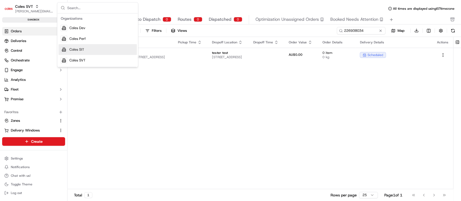
click at [78, 49] on span "Coles SIT" at bounding box center [76, 49] width 15 height 5
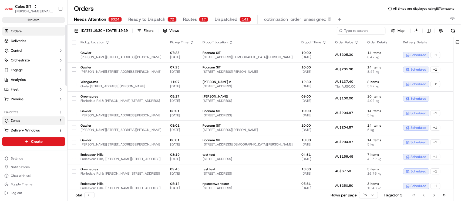
click at [26, 123] on link "Zones" at bounding box center [30, 121] width 52 height 5
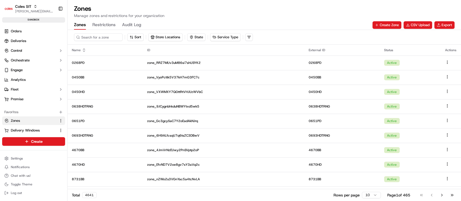
click at [326, 23] on div "Zones Restrictions Audit Log Create Zone CSV Upload Export" at bounding box center [264, 25] width 381 height 9
click at [110, 35] on input at bounding box center [106, 37] width 65 height 8
type input "4"
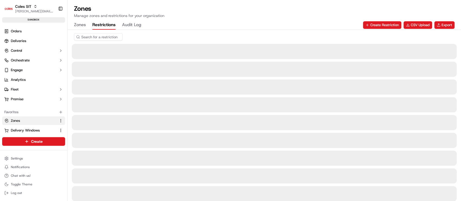
click at [105, 27] on button "Restrictions" at bounding box center [103, 25] width 23 height 9
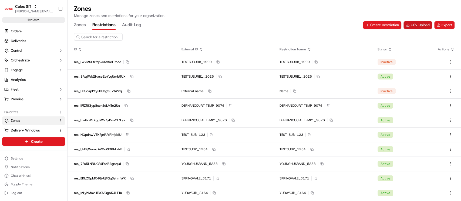
click at [415, 26] on button "CSV Upload" at bounding box center [418, 25] width 29 height 8
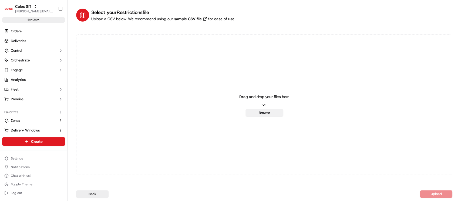
click at [254, 114] on button "Browse" at bounding box center [265, 113] width 38 height 8
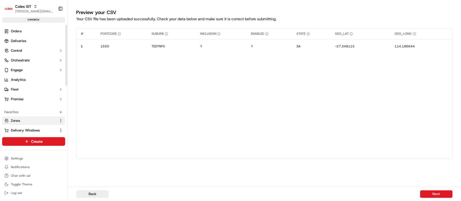
click at [27, 119] on link "Zones" at bounding box center [30, 121] width 52 height 5
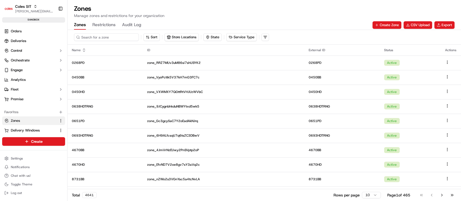
click at [90, 38] on input at bounding box center [106, 37] width 65 height 8
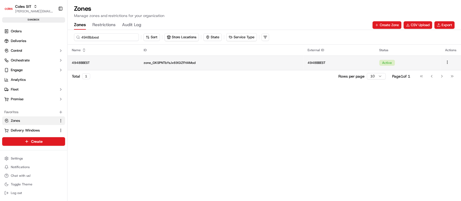
type input "4948bbest"
click at [117, 66] on td "4948BBEST" at bounding box center [104, 63] width 72 height 15
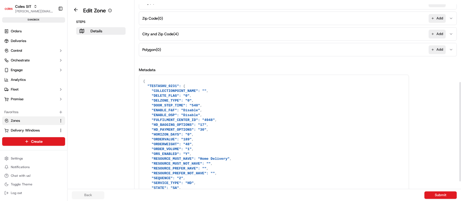
scroll to position [167, 0]
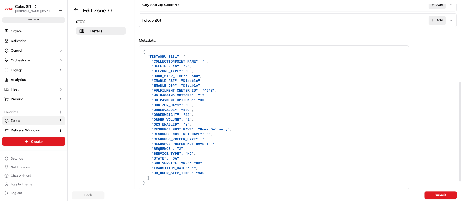
drag, startPoint x: 460, startPoint y: 100, endPoint x: 460, endPoint y: 167, distance: 67.3
click at [460, 167] on div at bounding box center [460, 94] width 2 height 189
click at [228, 9] on button "City and Zip Code ( 4 ) Add" at bounding box center [297, 4] width 315 height 13
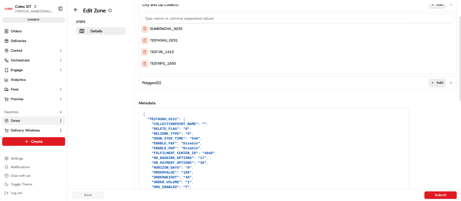
scroll to position [36, 0]
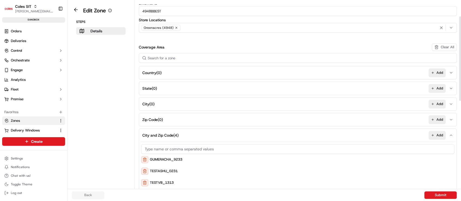
click at [460, 59] on div at bounding box center [460, 94] width 2 height 189
click at [460, 59] on div at bounding box center [460, 58] width 2 height 85
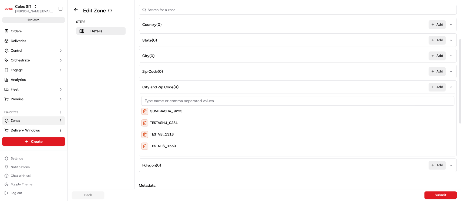
scroll to position [85, 0]
drag, startPoint x: 460, startPoint y: 88, endPoint x: 460, endPoint y: 110, distance: 22.2
click at [460, 110] on div at bounding box center [460, 81] width 2 height 85
drag, startPoint x: 207, startPoint y: 147, endPoint x: 155, endPoint y: 112, distance: 63.1
click at [155, 112] on div "GUMERACHA_9233 TESTASHU_0231 TESTVB_1313 TESTNPS_1550" at bounding box center [297, 122] width 313 height 58
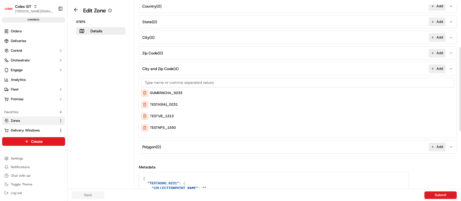
drag, startPoint x: 460, startPoint y: 123, endPoint x: 460, endPoint y: 131, distance: 7.8
click at [460, 131] on div at bounding box center [460, 89] width 2 height 85
click at [185, 132] on div "GUMERACHA_9233 TESTASHU_0231 TESTVB_1313 TESTNPS_1550" at bounding box center [297, 105] width 313 height 58
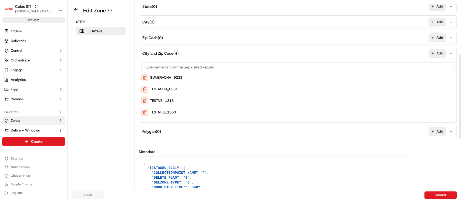
scroll to position [119, 0]
drag, startPoint x: 460, startPoint y: 105, endPoint x: 460, endPoint y: 113, distance: 7.9
click at [460, 113] on div at bounding box center [460, 96] width 2 height 85
drag, startPoint x: 187, startPoint y: 87, endPoint x: 145, endPoint y: 87, distance: 42.1
click at [145, 87] on div "TESTASHU_0231" at bounding box center [297, 88] width 313 height 7
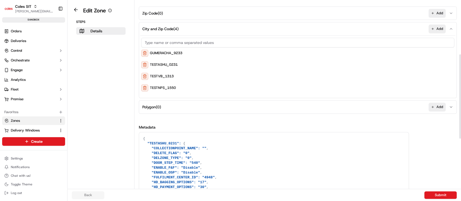
drag, startPoint x: 460, startPoint y: 103, endPoint x: 460, endPoint y: 122, distance: 19.7
click at [460, 122] on div at bounding box center [460, 96] width 2 height 85
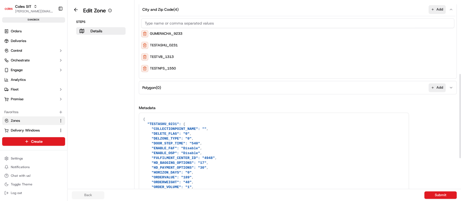
scroll to position [229, 0]
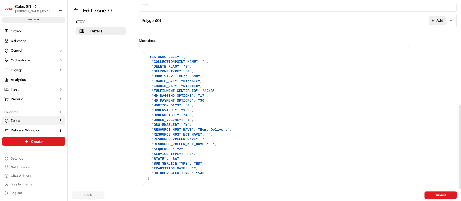
drag, startPoint x: 156, startPoint y: 128, endPoint x: 233, endPoint y: 198, distance: 104.0
click at [233, 198] on div "Edit Zone Steps Details Details Set the coverage area and the store locations t…" at bounding box center [265, 100] width 394 height 201
click at [380, 103] on textarea "{ "TESTASHU_0231": { "COLLECTIONPOINT_NAME": "", "DELETE_FLAG": "0", "DELZONE_T…" at bounding box center [274, 118] width 270 height 144
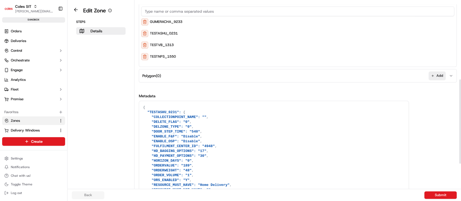
scroll to position [173, 0]
drag, startPoint x: 460, startPoint y: 133, endPoint x: 460, endPoint y: 107, distance: 25.4
click at [460, 107] on div at bounding box center [460, 121] width 2 height 85
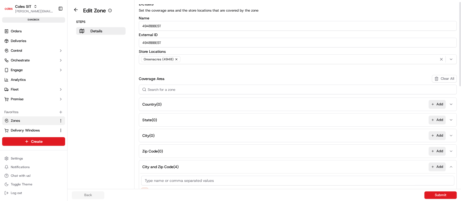
click at [460, 44] on div at bounding box center [460, 94] width 2 height 189
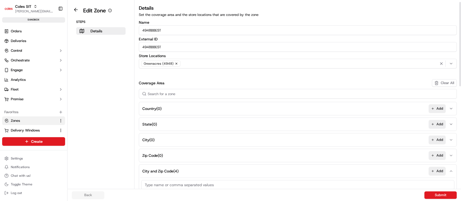
drag, startPoint x: 460, startPoint y: 44, endPoint x: 459, endPoint y: 12, distance: 32.7
click at [459, 12] on div at bounding box center [460, 44] width 2 height 85
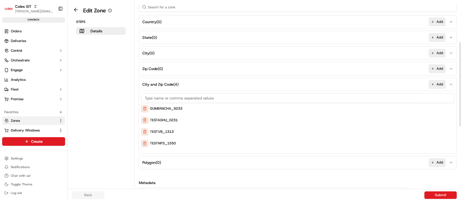
scroll to position [98, 0]
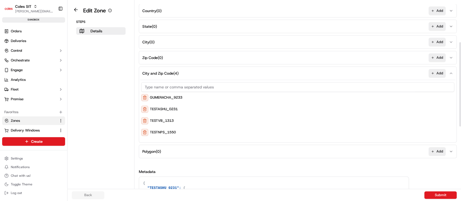
drag, startPoint x: 460, startPoint y: 70, endPoint x: 460, endPoint y: 115, distance: 44.8
click at [460, 115] on div at bounding box center [460, 84] width 2 height 85
click at [460, 114] on div at bounding box center [460, 87] width 2 height 85
click at [245, 98] on div "GUMERACHA_9233" at bounding box center [297, 97] width 313 height 7
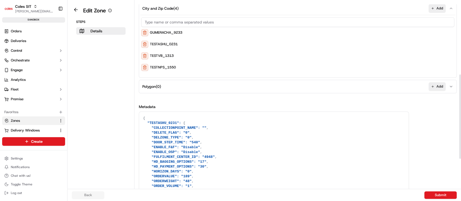
drag, startPoint x: 460, startPoint y: 118, endPoint x: 460, endPoint y: 147, distance: 28.9
click at [460, 147] on div at bounding box center [460, 117] width 2 height 85
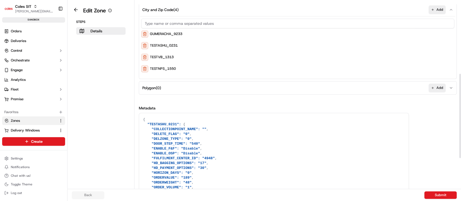
click at [429, 154] on div "Metadata { "TESTASHU_0231": { "COLLECTIONPOINT_NAME": "", "DELETE_FLAG": "0", "…" at bounding box center [298, 182] width 318 height 152
click at [75, 9] on button at bounding box center [76, 9] width 12 height 6
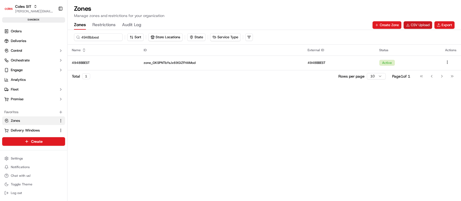
click at [421, 27] on button "CSV Upload" at bounding box center [418, 25] width 29 height 8
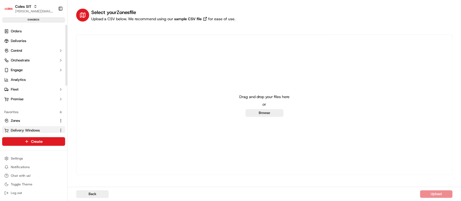
click at [33, 128] on span "Delivery Windows" at bounding box center [25, 130] width 29 height 5
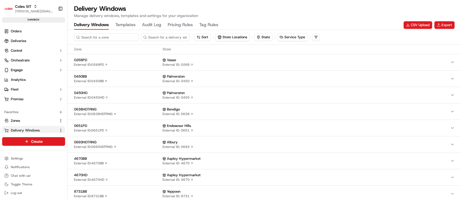
click at [97, 37] on input at bounding box center [106, 37] width 65 height 8
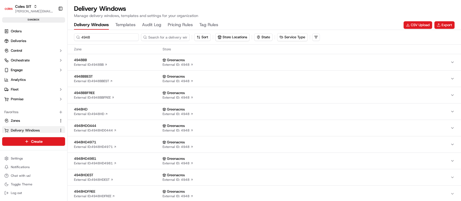
type input "4948"
click at [132, 77] on span "4948BBEST" at bounding box center [117, 76] width 86 height 5
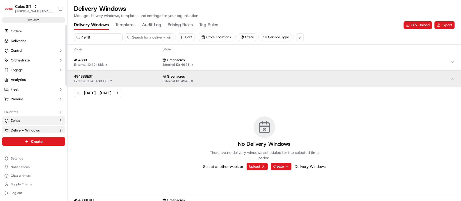
click at [22, 120] on link "Zones" at bounding box center [30, 121] width 52 height 5
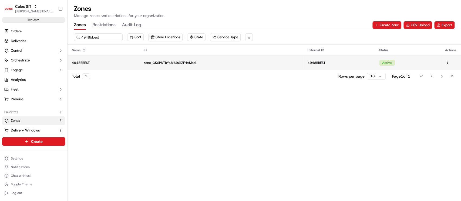
click at [142, 64] on td "zone_GKSPNTbYsJx69GiZFHAMod" at bounding box center [221, 63] width 164 height 15
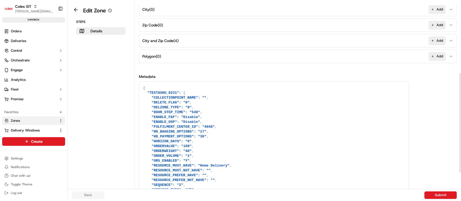
scroll to position [136, 0]
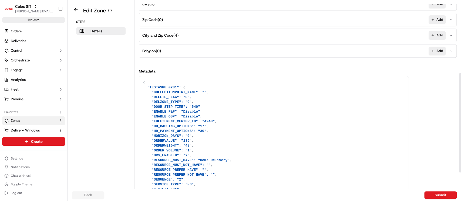
drag, startPoint x: 459, startPoint y: 95, endPoint x: 460, endPoint y: 168, distance: 73.2
click at [460, 168] on div at bounding box center [460, 123] width 2 height 100
click at [186, 111] on textarea "{ "TESTASHU_0231": { "COLLECTIONPOINT_NAME": "", "DELETE_FLAG": "0", "DELZONE_T…" at bounding box center [274, 148] width 270 height 144
click at [72, 17] on aside "Edit Zone Steps Details" at bounding box center [101, 94] width 67 height 189
click at [74, 13] on button at bounding box center [76, 9] width 12 height 6
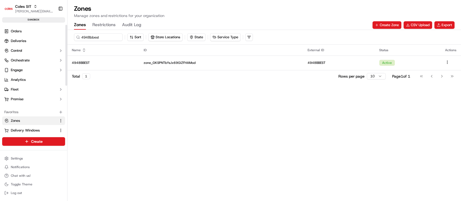
click at [106, 23] on button "Restrictions" at bounding box center [103, 25] width 23 height 9
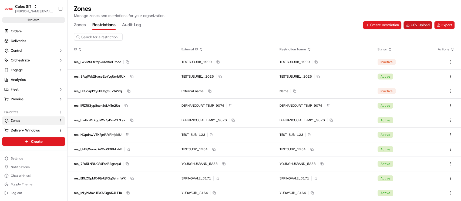
click at [418, 27] on button "CSV Upload" at bounding box center [418, 25] width 29 height 8
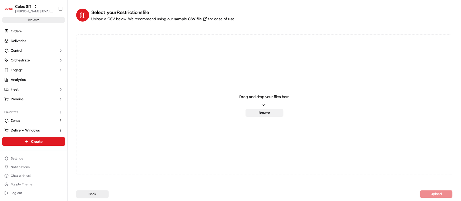
click at [266, 116] on button "Browse" at bounding box center [265, 113] width 38 height 8
click at [27, 117] on button "Zones" at bounding box center [33, 121] width 63 height 9
click at [12, 122] on span "Zones" at bounding box center [15, 121] width 9 height 5
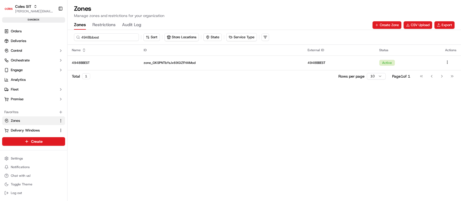
click at [92, 38] on input "4948bbest" at bounding box center [106, 37] width 65 height 8
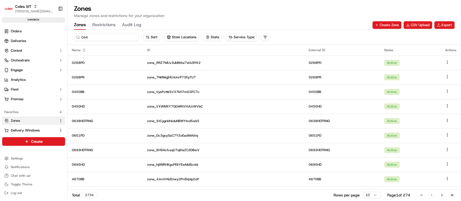
type input "0444"
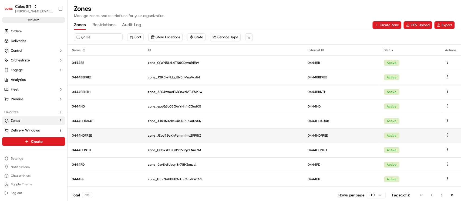
click at [110, 138] on td "0444HDFREE" at bounding box center [106, 136] width 76 height 15
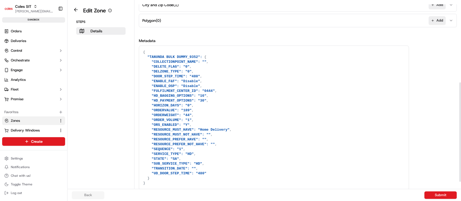
scroll to position [167, 0]
drag, startPoint x: 460, startPoint y: 69, endPoint x: 460, endPoint y: 172, distance: 103.2
click at [460, 172] on div at bounding box center [460, 140] width 2 height 100
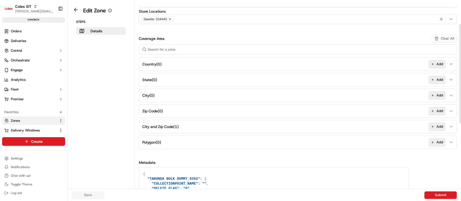
drag, startPoint x: 460, startPoint y: 172, endPoint x: 456, endPoint y: 99, distance: 72.7
click at [459, 99] on div at bounding box center [460, 74] width 2 height 100
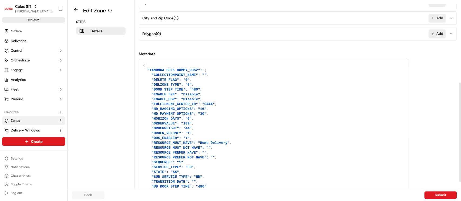
drag, startPoint x: 460, startPoint y: 70, endPoint x: 460, endPoint y: 135, distance: 64.8
click at [460, 135] on div at bounding box center [460, 133] width 2 height 100
click at [460, 135] on div at bounding box center [460, 132] width 2 height 100
click at [258, 16] on button "City and Zip Code ( 1 ) Add" at bounding box center [297, 18] width 315 height 13
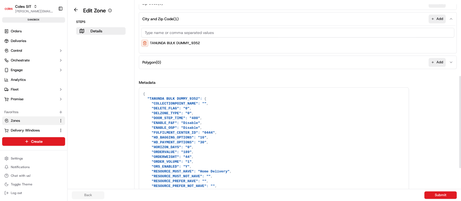
scroll to position [0, 0]
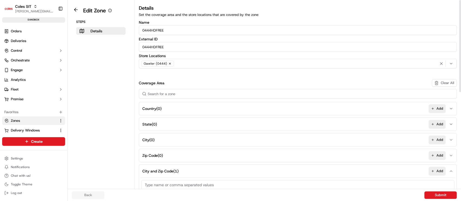
click at [460, 14] on div at bounding box center [460, 94] width 2 height 189
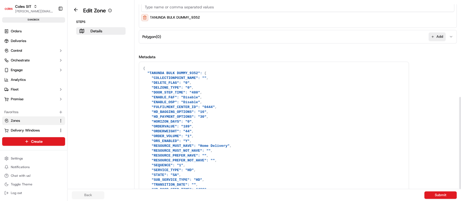
scroll to position [195, 0]
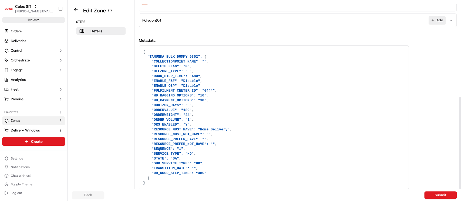
drag, startPoint x: 460, startPoint y: 135, endPoint x: 460, endPoint y: 201, distance: 66.4
click at [460, 189] on div at bounding box center [460, 94] width 2 height 189
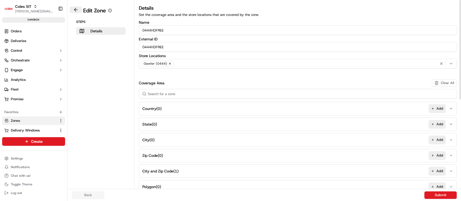
click at [76, 12] on button at bounding box center [76, 9] width 12 height 6
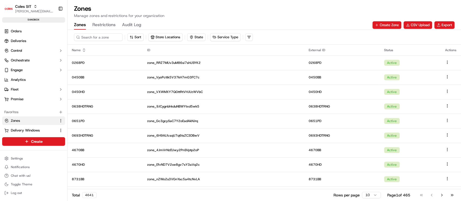
click at [112, 25] on button "Restrictions" at bounding box center [103, 25] width 23 height 9
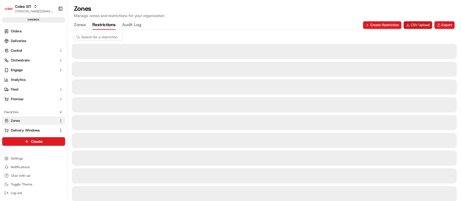
click at [420, 24] on button "CSV Upload" at bounding box center [418, 25] width 29 height 8
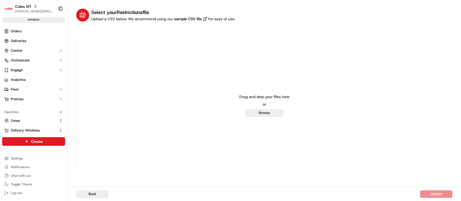
click at [426, 26] on div "Select your Restrictions file Upload a CSV below. We recommend using our sample…" at bounding box center [264, 92] width 376 height 167
click at [266, 112] on button "Browse" at bounding box center [265, 113] width 38 height 8
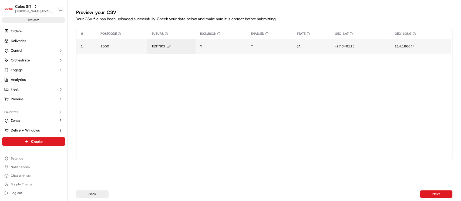
click at [156, 46] on span "TESTNPS" at bounding box center [158, 46] width 13 height 4
click at [156, 46] on div "TESTNPS" at bounding box center [184, 40] width 65 height 15
click at [170, 42] on input "TESTNPS" at bounding box center [184, 41] width 60 height 10
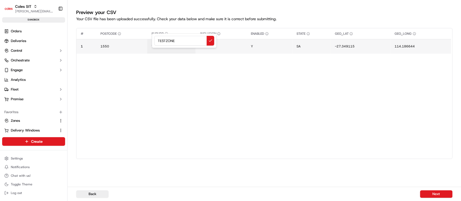
type input "TESTZONE1"
click at [102, 45] on span "1550" at bounding box center [104, 46] width 9 height 4
click at [102, 45] on div "1550" at bounding box center [132, 40] width 65 height 15
click at [108, 41] on input "1550" at bounding box center [132, 41] width 60 height 10
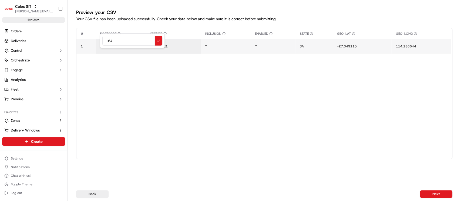
type input "1645"
click at [433, 197] on button "Next" at bounding box center [436, 195] width 32 height 8
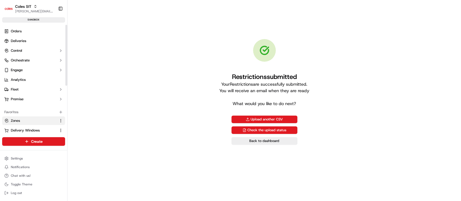
click at [20, 119] on span "Zones" at bounding box center [15, 121] width 9 height 5
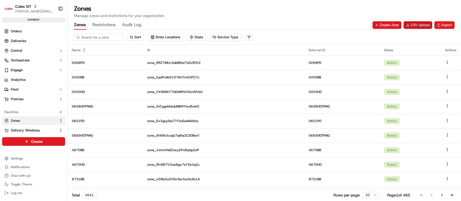
click at [415, 27] on button "CSV Upload" at bounding box center [418, 25] width 29 height 8
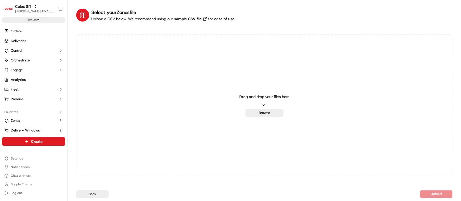
click at [258, 117] on div "Drag and drop your files here or Browse" at bounding box center [264, 105] width 376 height 141
click at [257, 115] on button "Browse" at bounding box center [265, 113] width 38 height 8
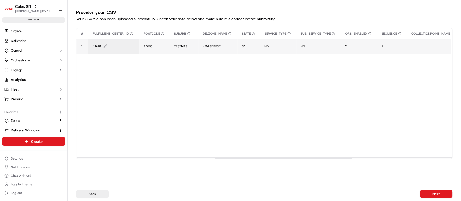
click at [99, 45] on span "4948" at bounding box center [97, 46] width 9 height 4
click at [99, 45] on input "4948" at bounding box center [125, 41] width 60 height 10
type input "0444"
click at [147, 47] on span "1550" at bounding box center [148, 46] width 9 height 4
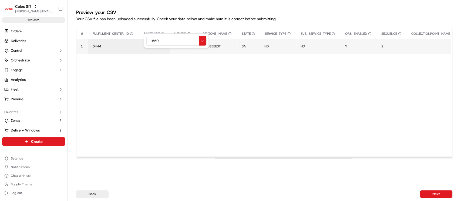
click at [156, 43] on input "1550" at bounding box center [176, 41] width 60 height 10
type input "1645"
click at [186, 47] on span "TESTNPS" at bounding box center [180, 46] width 13 height 4
click at [186, 47] on div "TESTNPS" at bounding box center [206, 40] width 65 height 15
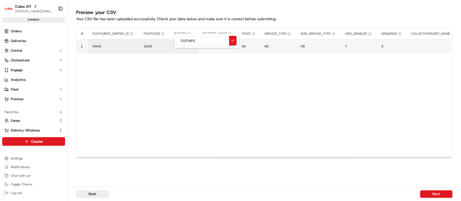
click at [186, 43] on input "TESTNPS" at bounding box center [207, 41] width 60 height 10
type input "TESTZONE1"
click at [216, 46] on span "4948BBEST" at bounding box center [216, 46] width 18 height 4
click at [216, 46] on div "4948BBEST" at bounding box center [239, 40] width 65 height 15
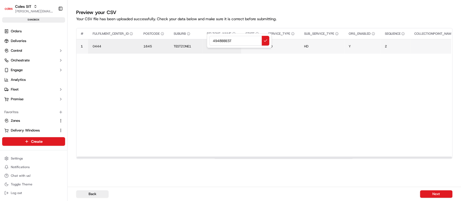
click at [225, 42] on input "4948BBEST" at bounding box center [239, 41] width 60 height 10
type input "0444HDFREE"
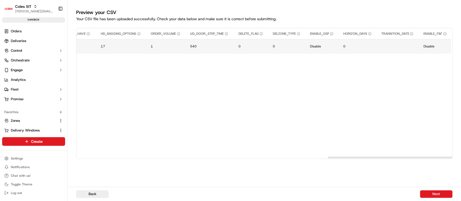
scroll to position [0, 760]
drag, startPoint x: 287, startPoint y: 156, endPoint x: 439, endPoint y: 157, distance: 152.6
click at [439, 157] on div at bounding box center [264, 157] width 376 height 3
click at [429, 194] on button "Next" at bounding box center [436, 195] width 32 height 8
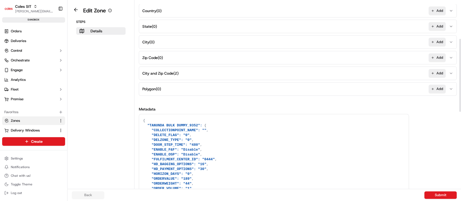
drag, startPoint x: 460, startPoint y: 75, endPoint x: 460, endPoint y: 106, distance: 30.8
click at [460, 106] on div at bounding box center [460, 94] width 2 height 189
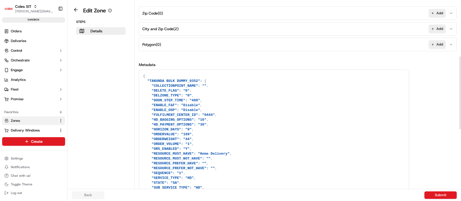
drag, startPoint x: 460, startPoint y: 142, endPoint x: 460, endPoint y: 129, distance: 13.0
click at [460, 129] on div at bounding box center [460, 92] width 2 height 73
click at [298, 31] on button "City and Zip Code ( 2 ) Add" at bounding box center [297, 28] width 315 height 13
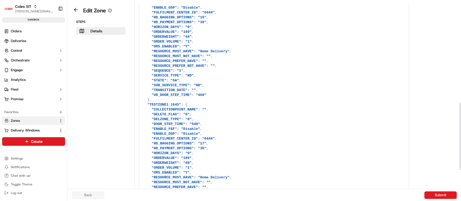
drag, startPoint x: 460, startPoint y: 127, endPoint x: 460, endPoint y: 140, distance: 13.2
click at [460, 140] on div at bounding box center [460, 94] width 2 height 189
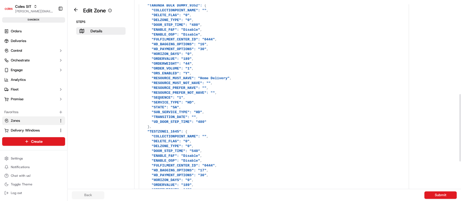
drag, startPoint x: 460, startPoint y: 135, endPoint x: 458, endPoint y: 124, distance: 11.2
click at [459, 124] on div at bounding box center [460, 128] width 2 height 68
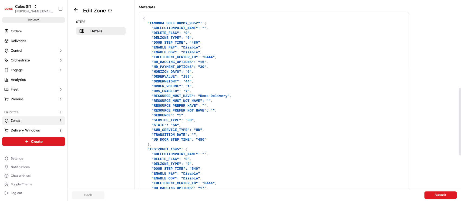
scroll to position [237, 0]
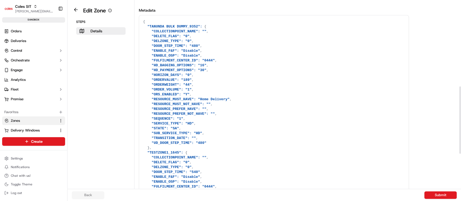
drag, startPoint x: 460, startPoint y: 126, endPoint x: 460, endPoint y: 117, distance: 8.9
click at [460, 117] on div at bounding box center [460, 120] width 2 height 68
drag, startPoint x: 149, startPoint y: 23, endPoint x: 183, endPoint y: 25, distance: 33.8
click at [183, 25] on textarea at bounding box center [274, 150] width 270 height 271
click at [455, 112] on div "Metadata { "TANUNDA BULK DUMMY_9352" : { "COLLECTIONPOINT_NAME" : "" , "DELETE_…" at bounding box center [298, 147] width 318 height 279
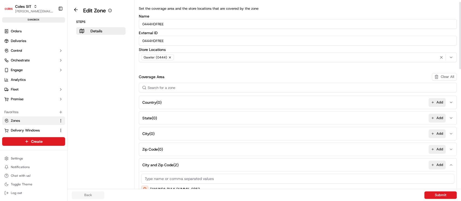
scroll to position [5, 0]
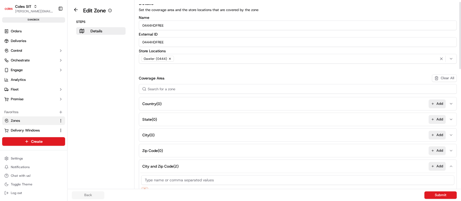
drag, startPoint x: 460, startPoint y: 117, endPoint x: 460, endPoint y: 32, distance: 84.8
click at [460, 32] on div at bounding box center [460, 36] width 2 height 68
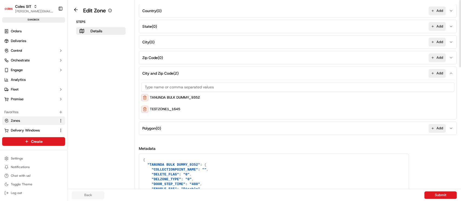
scroll to position [0, 0]
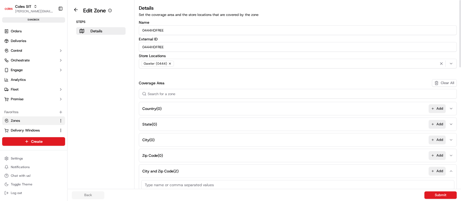
drag, startPoint x: 460, startPoint y: 32, endPoint x: 460, endPoint y: 0, distance: 32.1
click at [460, 0] on div at bounding box center [460, 34] width 2 height 68
click at [76, 10] on button at bounding box center [76, 9] width 12 height 6
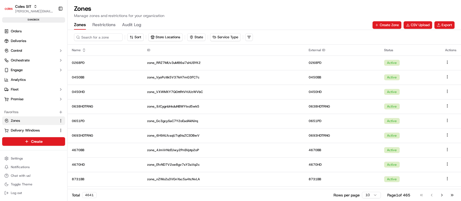
click at [109, 25] on button "Restrictions" at bounding box center [103, 25] width 23 height 9
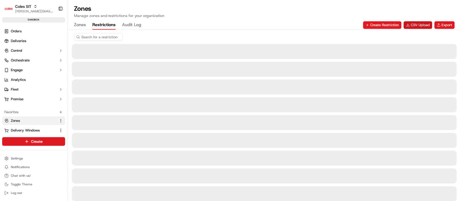
click at [418, 23] on button "CSV Upload" at bounding box center [418, 25] width 29 height 8
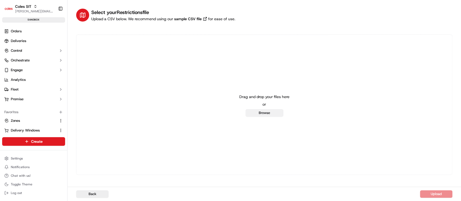
click at [275, 113] on button "Browse" at bounding box center [265, 113] width 38 height 8
click at [24, 122] on link "Zones" at bounding box center [30, 121] width 52 height 5
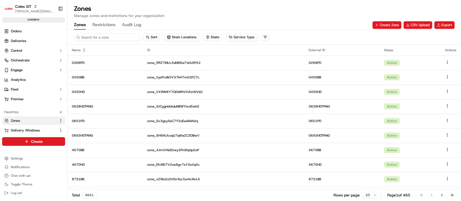
click at [99, 38] on input at bounding box center [106, 37] width 65 height 8
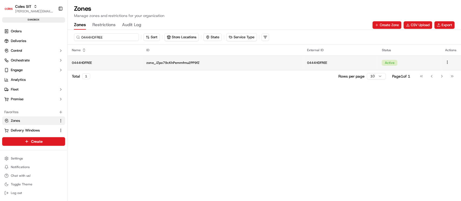
type input "0444HDFREE"
click at [130, 61] on p "0444HDFREE" at bounding box center [105, 63] width 66 height 4
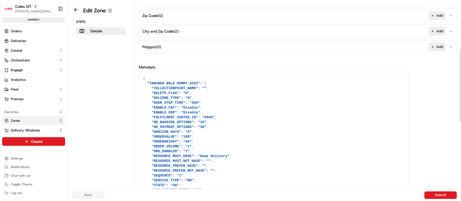
drag, startPoint x: 460, startPoint y: 75, endPoint x: 460, endPoint y: 150, distance: 75.6
click at [460, 150] on div at bounding box center [460, 94] width 2 height 189
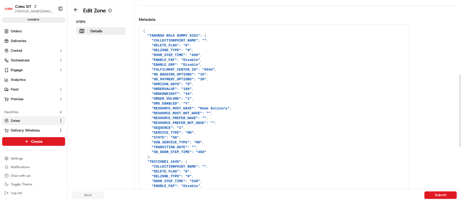
drag, startPoint x: 460, startPoint y: 157, endPoint x: 459, endPoint y: 118, distance: 39.2
click at [459, 118] on div at bounding box center [460, 110] width 2 height 73
drag, startPoint x: 156, startPoint y: 158, endPoint x: 147, endPoint y: 32, distance: 126.2
click at [147, 32] on textarea at bounding box center [274, 160] width 270 height 271
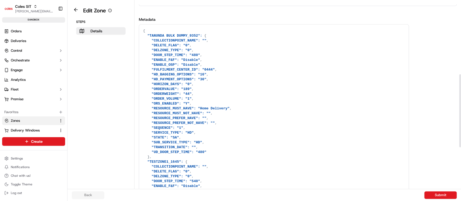
scroll to position [167, 0]
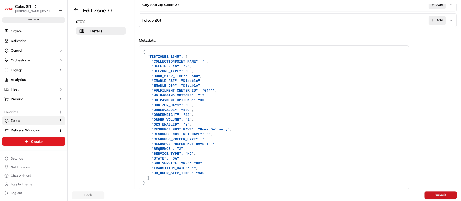
type textarea "{ "TESTZONE1_1645": { "COLLECTIONPOINT_NAME": "", "DELETE_FLAG": "0", "DELZONE_…"
click at [445, 197] on button "Submit" at bounding box center [440, 196] width 32 height 8
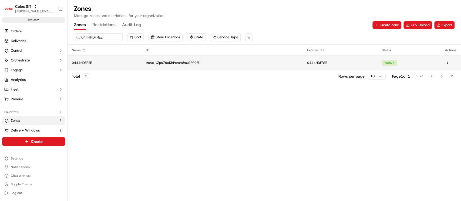
click at [238, 62] on p "zone_JZpo79cKhPemmfmu2PP9fZ" at bounding box center [222, 63] width 152 height 4
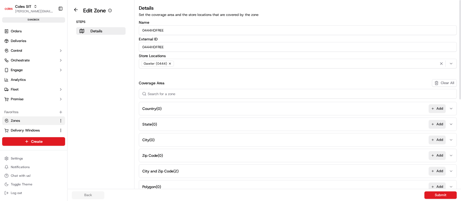
click at [238, 170] on button "City and Zip Code ( 2 ) Add" at bounding box center [297, 171] width 315 height 13
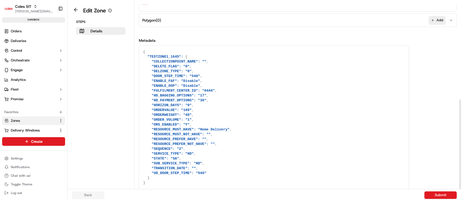
drag, startPoint x: 460, startPoint y: 146, endPoint x: 460, endPoint y: 201, distance: 55.1
click at [460, 189] on div at bounding box center [460, 94] width 2 height 189
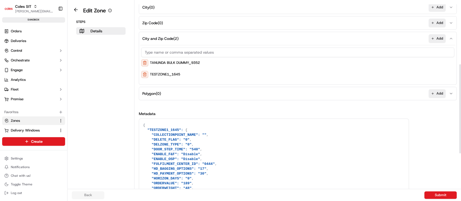
scroll to position [132, 0]
drag, startPoint x: 460, startPoint y: 163, endPoint x: 460, endPoint y: 128, distance: 35.7
click at [460, 128] on div at bounding box center [460, 108] width 2 height 89
click at [152, 171] on textarea "{ "TESTZONE1_1645": { "COLLECTIONPOINT_NAME": "", "DELETE_FLAG": "0", "DELZONE_…" at bounding box center [274, 192] width 270 height 144
drag, startPoint x: 152, startPoint y: 152, endPoint x: 193, endPoint y: 179, distance: 50.3
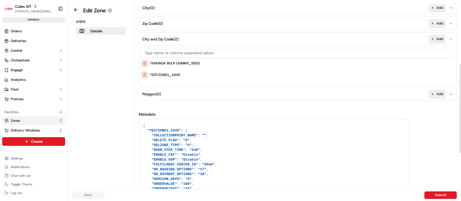
click at [193, 179] on textarea "{ "TESTZONE1_1645": { "COLLECTIONPOINT_NAME": "", "DELETE_FLAG": "0", "DELZONE_…" at bounding box center [274, 192] width 270 height 144
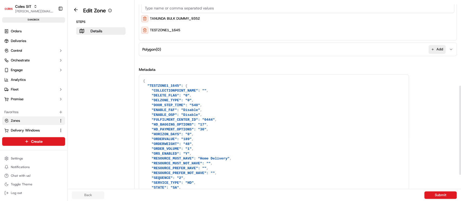
scroll to position [182, 0]
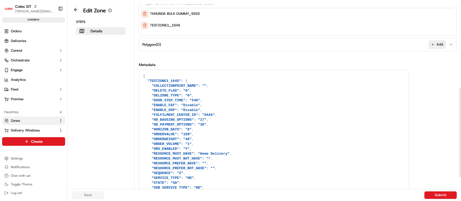
click at [184, 176] on textarea "{ "TESTZONE1_1645": { "COLLECTIONPOINT_NAME": "", "DELETE_FLAG": "0", "DELZONE_…" at bounding box center [274, 142] width 270 height 144
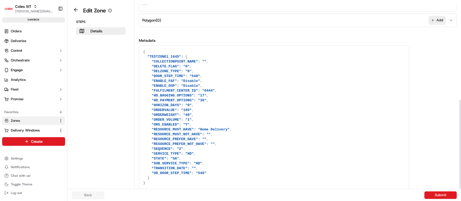
drag, startPoint x: 198, startPoint y: 187, endPoint x: 185, endPoint y: 183, distance: 13.9
click at [185, 183] on textarea "{ "TESTZONE1_1645": { "COLLECTIONPOINT_NAME": "", "DELETE_FLAG": "0", "DELZONE_…" at bounding box center [274, 118] width 270 height 144
click at [162, 157] on textarea "{ "TESTZONE1_1645": { "COLLECTIONPOINT_NAME": "", "DELETE_FLAG": "0", "DELZONE_…" at bounding box center [274, 118] width 270 height 144
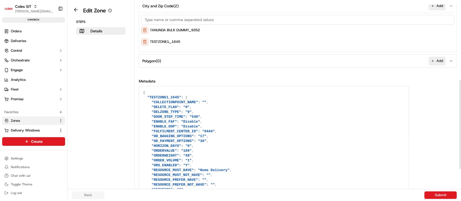
drag, startPoint x: 460, startPoint y: 161, endPoint x: 460, endPoint y: 142, distance: 19.7
click at [460, 142] on div at bounding box center [460, 124] width 2 height 89
click at [143, 30] on button at bounding box center [144, 30] width 7 height 7
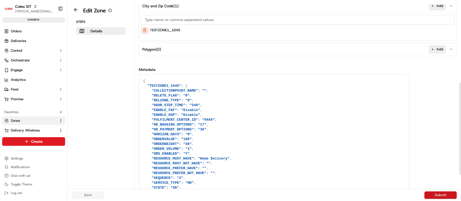
click at [442, 194] on button "Submit" at bounding box center [440, 196] width 32 height 8
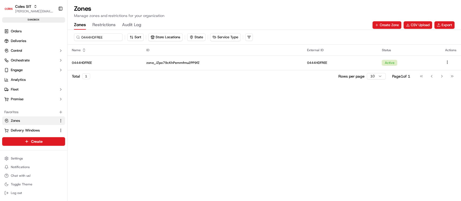
click at [101, 27] on button "Restrictions" at bounding box center [103, 25] width 23 height 9
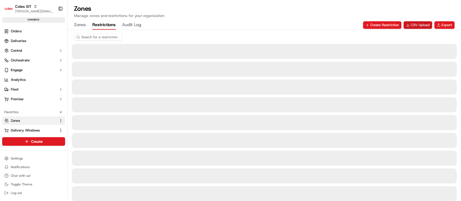
click at [422, 24] on button "CSV Upload" at bounding box center [418, 25] width 29 height 8
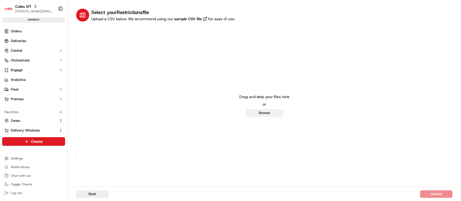
click at [258, 114] on button "Browse" at bounding box center [265, 113] width 38 height 8
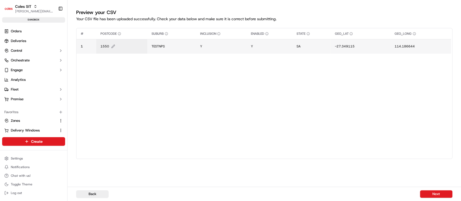
click at [105, 47] on span "1550" at bounding box center [104, 46] width 9 height 4
click at [105, 47] on div "1550" at bounding box center [132, 40] width 65 height 15
click at [111, 41] on input "1550" at bounding box center [133, 41] width 60 height 10
type input "3567"
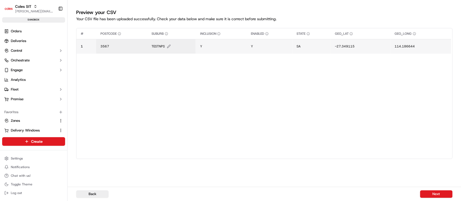
click at [160, 46] on span "TESTNPS" at bounding box center [158, 46] width 13 height 4
click at [160, 46] on div "TESTNPS" at bounding box center [184, 40] width 65 height 15
click at [165, 42] on input "TESTNPS" at bounding box center [184, 41] width 60 height 10
type input "TESTNEWZONE"
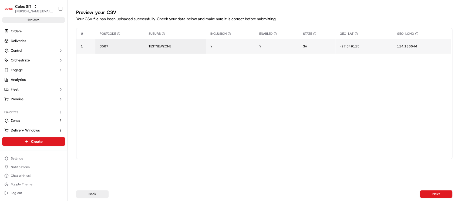
drag, startPoint x: 241, startPoint y: 157, endPoint x: 280, endPoint y: 161, distance: 38.8
click at [280, 161] on div "# POSTCODE SUBURB INCLUSION ENABLED STATE GEO_LAT GEO_LONG 1 3567 TESTNEWZONE Y…" at bounding box center [264, 101] width 376 height 147
click at [220, 137] on div "# POSTCODE SUBURB INCLUSION ENABLED STATE GEO_LAT GEO_LONG 1 3567 TESTNEWZONE Y…" at bounding box center [263, 92] width 375 height 129
click at [160, 48] on span "TESTNEWZONE" at bounding box center [160, 46] width 22 height 4
click at [160, 48] on div "TESTNEWZONE" at bounding box center [181, 40] width 65 height 15
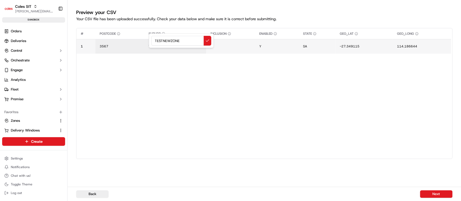
click at [160, 48] on div "TESTNEWZONE" at bounding box center [181, 40] width 65 height 15
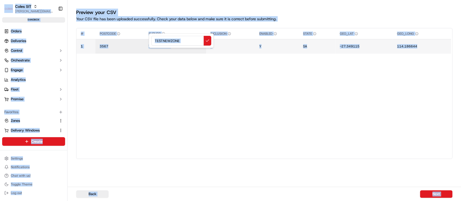
click at [165, 42] on input "TESTNEWZONE" at bounding box center [181, 41] width 60 height 10
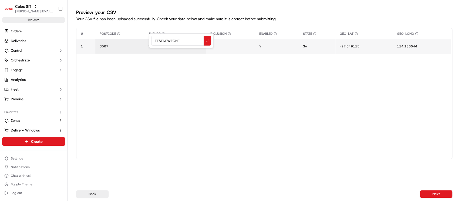
click at [165, 42] on input "TESTNEWZONE" at bounding box center [181, 41] width 60 height 10
click at [235, 93] on div at bounding box center [230, 100] width 461 height 201
click at [437, 195] on button "Next" at bounding box center [436, 195] width 32 height 8
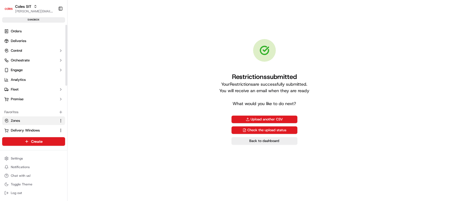
click at [14, 120] on span "Zones" at bounding box center [15, 121] width 9 height 5
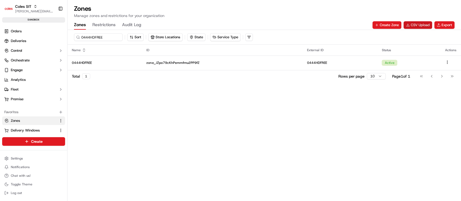
click at [414, 24] on button "CSV Upload" at bounding box center [418, 25] width 29 height 8
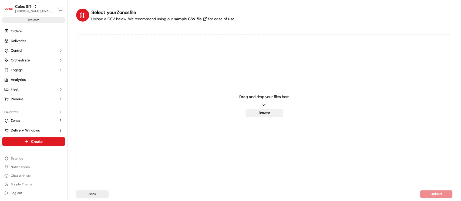
click at [273, 113] on button "Browse" at bounding box center [265, 113] width 38 height 8
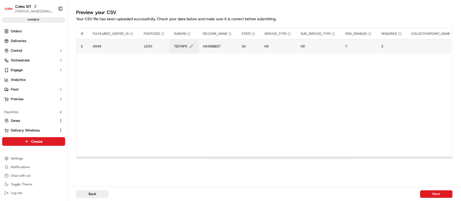
click at [184, 47] on span "TESTNPS" at bounding box center [180, 46] width 13 height 4
click at [184, 47] on div "TESTNPS" at bounding box center [206, 40] width 65 height 15
click at [187, 42] on input "TESTNPS" at bounding box center [207, 41] width 60 height 10
paste input "EWZONE"
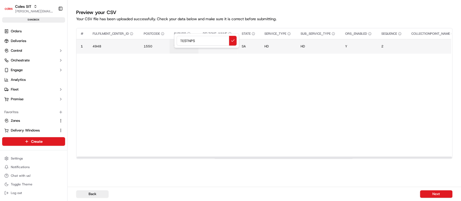
type input "TESTNEWZONE"
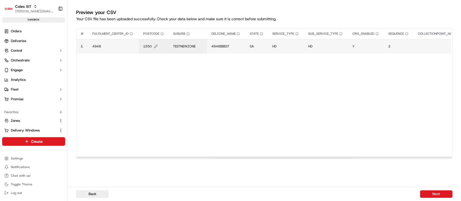
click at [144, 46] on span "1550" at bounding box center [147, 46] width 9 height 4
click at [144, 46] on div "1550" at bounding box center [175, 40] width 65 height 15
click at [152, 41] on input "1550" at bounding box center [176, 41] width 60 height 10
type input "3567"
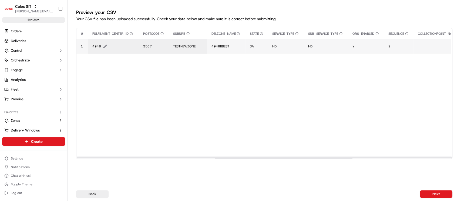
click at [99, 44] on span "4948" at bounding box center [96, 46] width 9 height 4
click at [173, 77] on div at bounding box center [230, 100] width 461 height 201
click at [95, 50] on td "4948" at bounding box center [113, 46] width 51 height 15
click at [98, 46] on span "4948" at bounding box center [96, 46] width 9 height 4
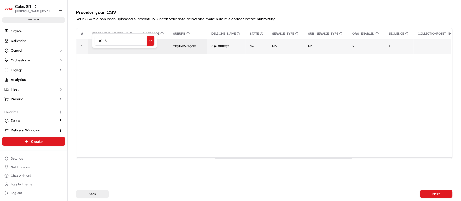
click at [102, 42] on input "4948" at bounding box center [125, 41] width 60 height 10
type input "0444"
click at [218, 46] on span "4948BBEST" at bounding box center [220, 46] width 18 height 4
click at [218, 46] on div "4948BBEST" at bounding box center [243, 40] width 65 height 15
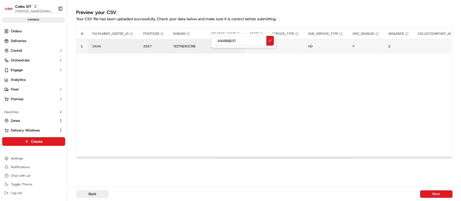
click at [226, 55] on div at bounding box center [230, 100] width 461 height 201
click at [222, 44] on td "4948BBEST" at bounding box center [226, 46] width 38 height 15
click at [224, 45] on span "4948BBEST" at bounding box center [220, 46] width 18 height 4
click at [224, 45] on input "4948BBEST" at bounding box center [244, 41] width 60 height 10
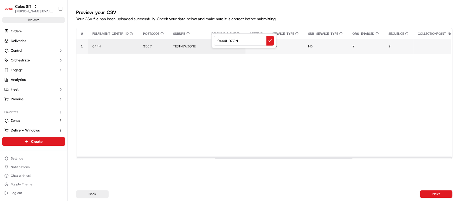
type input "0444HDZONE"
click at [436, 195] on button "Next" at bounding box center [436, 195] width 32 height 8
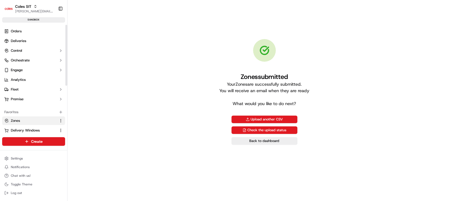
click at [17, 121] on span "Zones" at bounding box center [15, 121] width 9 height 5
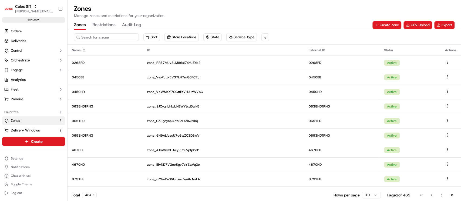
click at [114, 36] on input at bounding box center [106, 37] width 65 height 8
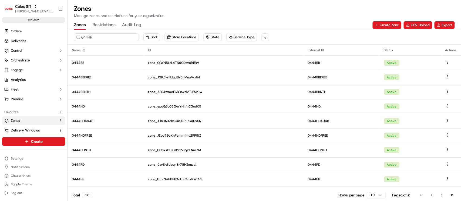
type input "0444HD"
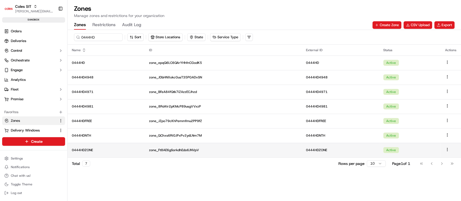
click at [124, 149] on p "0444HDZONE" at bounding box center [106, 150] width 69 height 4
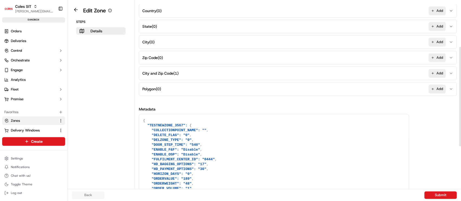
drag, startPoint x: 460, startPoint y: 98, endPoint x: 460, endPoint y: 153, distance: 54.6
click at [460, 147] on div at bounding box center [460, 97] width 2 height 100
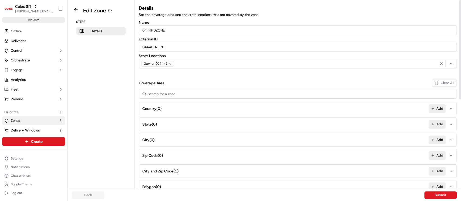
drag, startPoint x: 460, startPoint y: 122, endPoint x: 460, endPoint y: 39, distance: 82.9
click at [460, 39] on div at bounding box center [460, 50] width 2 height 100
drag, startPoint x: 169, startPoint y: 48, endPoint x: 143, endPoint y: 46, distance: 26.2
click at [143, 46] on input "0444HDZONE" at bounding box center [298, 47] width 318 height 10
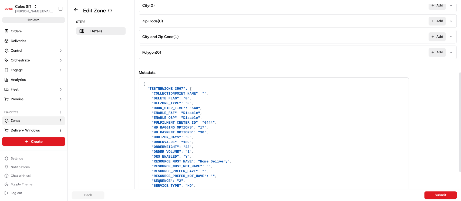
scroll to position [167, 0]
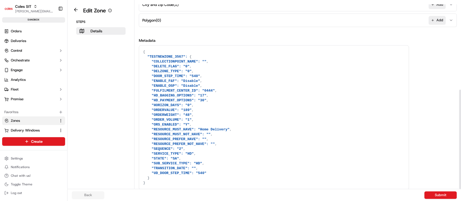
drag, startPoint x: 460, startPoint y: 122, endPoint x: 460, endPoint y: 169, distance: 47.0
click at [460, 169] on div at bounding box center [460, 94] width 2 height 189
drag, startPoint x: 155, startPoint y: 66, endPoint x: 203, endPoint y: 119, distance: 70.9
click at [203, 119] on textarea "{ "TESTNEWZONE_3567": { "COLLECTIONPOINT_NAME": "", "DELETE_FLAG": "0", "DELZON…" at bounding box center [274, 118] width 270 height 144
click at [289, 5] on button "City and Zip Code ( 1 ) Add" at bounding box center [297, 4] width 315 height 13
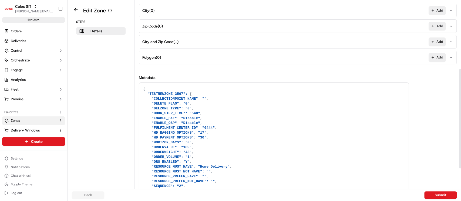
scroll to position [125, 0]
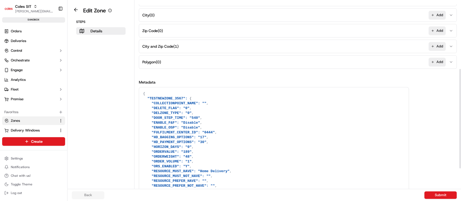
drag, startPoint x: 460, startPoint y: 133, endPoint x: 460, endPoint y: 110, distance: 22.7
click at [460, 110] on div at bounding box center [460, 119] width 2 height 100
click at [278, 45] on button "City and Zip Code ( 1 ) Add" at bounding box center [297, 46] width 315 height 13
click at [181, 46] on button "City and Zip Code ( 1 ) Add" at bounding box center [297, 46] width 315 height 13
click at [452, 46] on icon "button" at bounding box center [451, 46] width 2 height 1
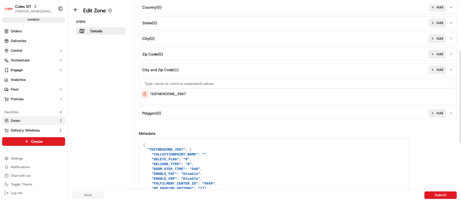
scroll to position [101, 0]
drag, startPoint x: 459, startPoint y: 144, endPoint x: 460, endPoint y: 96, distance: 47.3
click at [460, 96] on div at bounding box center [460, 94] width 2 height 189
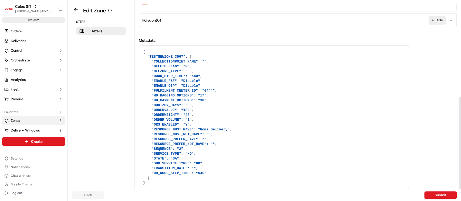
click at [460, 170] on div at bounding box center [460, 94] width 2 height 189
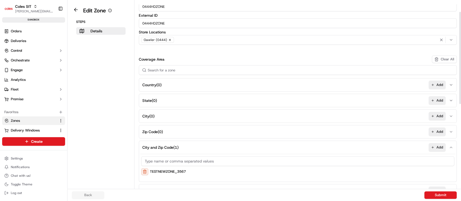
scroll to position [0, 0]
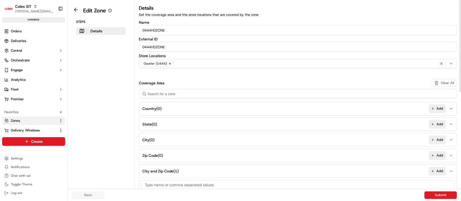
drag, startPoint x: 460, startPoint y: 58, endPoint x: 460, endPoint y: 31, distance: 26.5
click at [460, 31] on div at bounding box center [460, 94] width 2 height 189
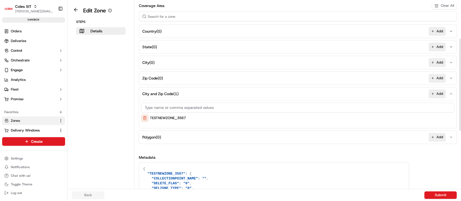
drag, startPoint x: 460, startPoint y: 50, endPoint x: 460, endPoint y: 89, distance: 38.9
click at [460, 89] on div at bounding box center [460, 85] width 2 height 92
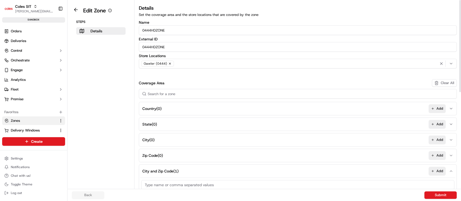
drag, startPoint x: 460, startPoint y: 15, endPoint x: 460, endPoint y: -16, distance: 30.5
click at [460, 0] on div at bounding box center [460, 94] width 2 height 189
click at [154, 46] on input "0444HDZONE" at bounding box center [298, 47] width 318 height 10
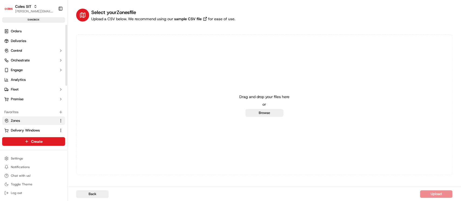
click at [31, 120] on link "Zones" at bounding box center [30, 121] width 52 height 5
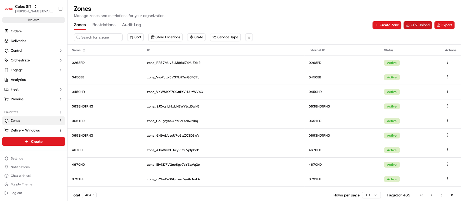
click at [429, 25] on button "CSV Upload" at bounding box center [418, 25] width 29 height 8
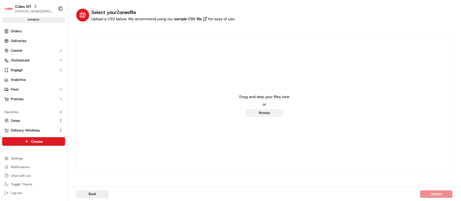
click at [273, 115] on button "Browse" at bounding box center [265, 113] width 38 height 8
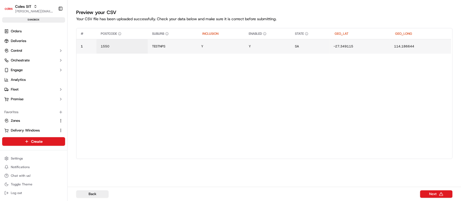
click at [108, 49] on td "1550" at bounding box center [121, 46] width 51 height 15
click at [108, 46] on span "1550" at bounding box center [105, 46] width 9 height 4
click at [108, 46] on div "1550" at bounding box center [132, 40] width 65 height 15
click at [110, 42] on input "1550" at bounding box center [133, 41] width 60 height 10
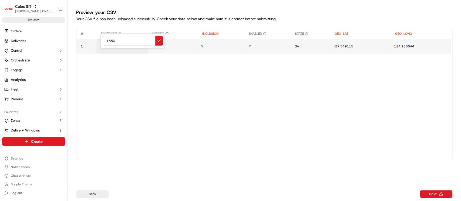
click at [110, 42] on input "1550" at bounding box center [133, 41] width 60 height 10
type input "8787"
click at [170, 51] on td "TESTNPS" at bounding box center [172, 46] width 49 height 15
click at [166, 48] on button "TESTNPS" at bounding box center [172, 46] width 41 height 4
click at [166, 48] on div at bounding box center [230, 100] width 461 height 201
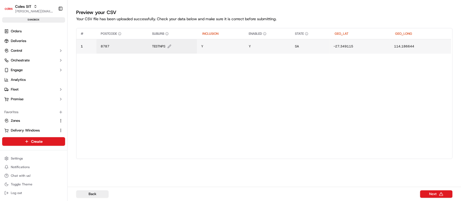
click at [163, 45] on span "TESTNPS" at bounding box center [158, 46] width 13 height 4
click at [163, 45] on input "TESTNPS" at bounding box center [185, 41] width 60 height 10
click at [177, 43] on input "TESTNPS" at bounding box center [185, 41] width 60 height 10
type input "TESTPB"
drag, startPoint x: 348, startPoint y: 157, endPoint x: 457, endPoint y: 154, distance: 109.4
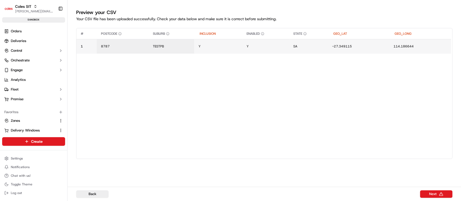
click at [457, 154] on div "Preview your CSV Your CSV file has been uploaded successfully. Check your data …" at bounding box center [265, 92] width 394 height 184
click at [384, 135] on div "# POSTCODE SUBURB INCLUSION ENABLED STATE GEO_LAT GEO_LONG 1 8787 TESTPB Y Y SA…" at bounding box center [263, 92] width 375 height 129
drag, startPoint x: 391, startPoint y: 167, endPoint x: 261, endPoint y: 168, distance: 129.9
click at [261, 168] on div "# POSTCODE SUBURB INCLUSION ENABLED STATE GEO_LAT GEO_LONG 1 8787 TESTPB Y Y SA…" at bounding box center [264, 101] width 376 height 147
click at [321, 123] on div "# POSTCODE SUBURB INCLUSION ENABLED STATE GEO_LAT GEO_LONG 1 8787 TESTPB Y Y SA…" at bounding box center [263, 92] width 375 height 129
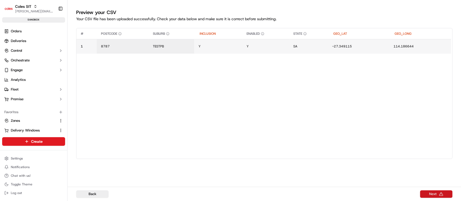
click at [436, 196] on button "Next" at bounding box center [436, 195] width 32 height 8
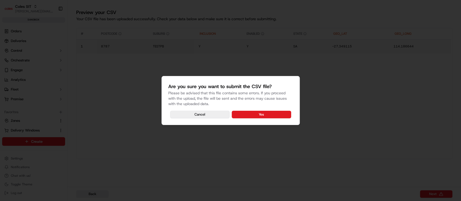
click at [204, 112] on button "Cancel" at bounding box center [199, 115] width 59 height 8
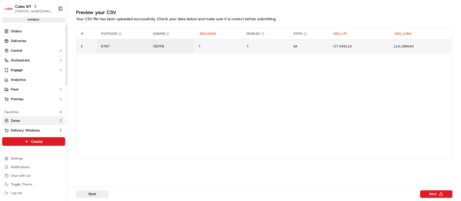
click at [22, 122] on link "Zones" at bounding box center [30, 121] width 52 height 5
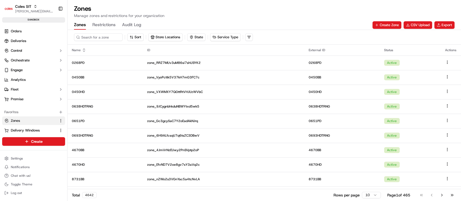
click at [110, 25] on button "Restrictions" at bounding box center [103, 25] width 23 height 9
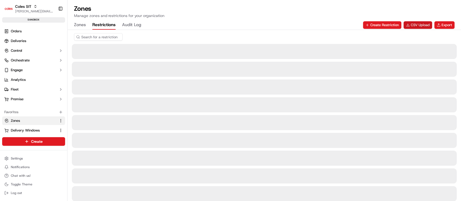
click at [420, 25] on button "CSV Upload" at bounding box center [418, 25] width 29 height 8
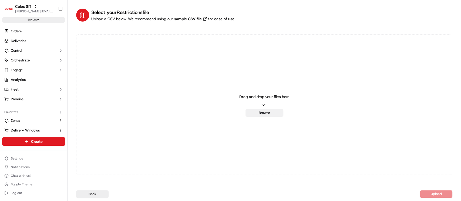
click at [257, 112] on button "Browse" at bounding box center [265, 113] width 38 height 8
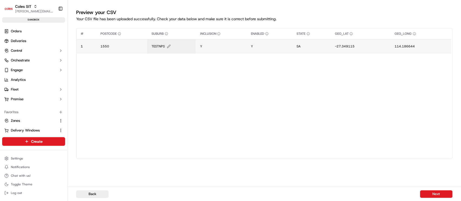
click at [160, 46] on span "TESTNPS" at bounding box center [158, 46] width 13 height 4
click at [160, 46] on div "TESTNPS" at bounding box center [184, 40] width 65 height 15
click at [173, 40] on input "TESTNPS" at bounding box center [184, 41] width 60 height 10
type input "TESTPB"
click at [109, 47] on button "1550" at bounding box center [122, 46] width 43 height 4
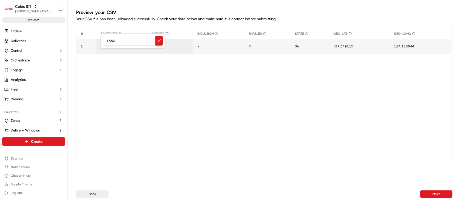
click at [109, 47] on div "1550" at bounding box center [132, 40] width 65 height 15
click at [116, 42] on input "1550" at bounding box center [133, 41] width 60 height 10
type input "8989"
click at [428, 191] on button "Next" at bounding box center [436, 195] width 32 height 8
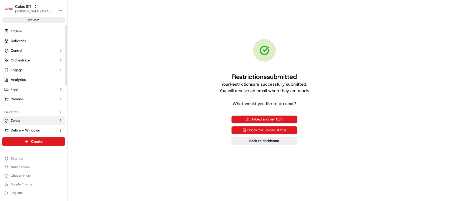
click at [27, 122] on link "Zones" at bounding box center [30, 121] width 52 height 5
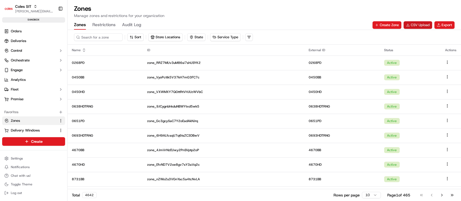
click at [422, 24] on button "CSV Upload" at bounding box center [418, 25] width 29 height 8
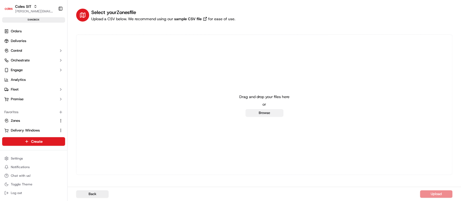
click at [250, 112] on button "Browse" at bounding box center [265, 113] width 38 height 8
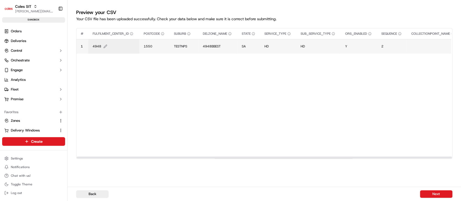
click at [99, 47] on span "4948" at bounding box center [97, 46] width 9 height 4
click at [99, 47] on div "4948" at bounding box center [124, 40] width 65 height 15
click at [142, 63] on div at bounding box center [230, 100] width 461 height 201
click at [140, 46] on td "1550" at bounding box center [154, 46] width 30 height 15
click at [149, 45] on span "1550" at bounding box center [148, 46] width 9 height 4
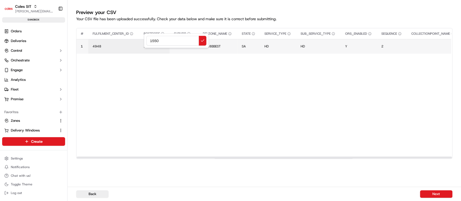
click at [149, 45] on input "1550" at bounding box center [176, 41] width 60 height 10
type input "8989"
click at [184, 45] on span "TESTNPS" at bounding box center [180, 46] width 13 height 4
click at [184, 45] on input "TESTNPS" at bounding box center [207, 41] width 60 height 10
click at [194, 42] on input "TESTNPS" at bounding box center [207, 41] width 60 height 10
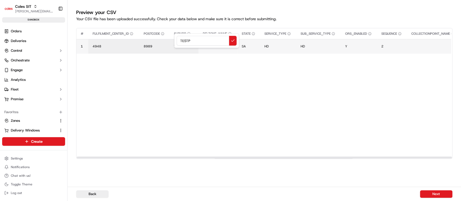
type input "TESTPB"
click at [100, 45] on span "4948" at bounding box center [97, 46] width 9 height 4
click at [100, 45] on input "4948" at bounding box center [125, 41] width 60 height 10
type input "0444"
click at [213, 46] on span "4948BBEST" at bounding box center [210, 46] width 18 height 4
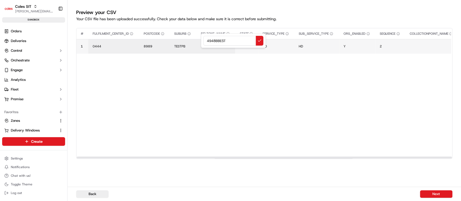
click at [213, 46] on div "4948BBEST" at bounding box center [233, 40] width 65 height 15
click at [216, 44] on input "4948BBEST" at bounding box center [233, 41] width 60 height 10
paste input "0444HDZONE"
type input "0444HDZONE"
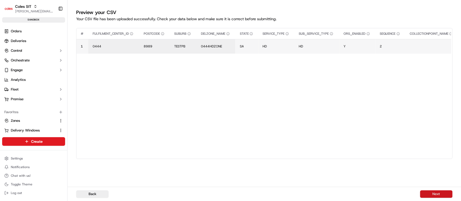
click at [441, 193] on button "Next" at bounding box center [436, 195] width 32 height 8
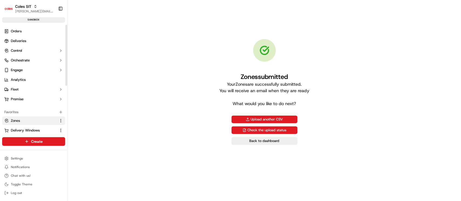
click at [29, 121] on link "Zones" at bounding box center [30, 121] width 52 height 5
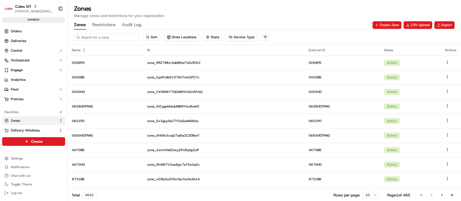
click at [112, 36] on input at bounding box center [106, 37] width 65 height 8
type input "4"
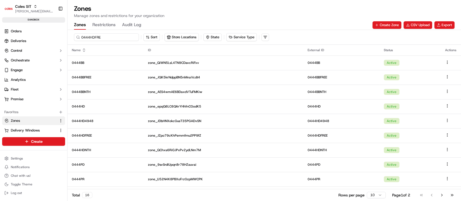
type input "0444HDFREE"
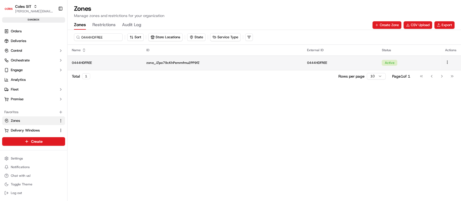
click at [130, 62] on p "0444HDFREE" at bounding box center [105, 63] width 66 height 4
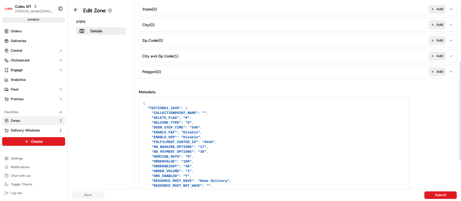
scroll to position [114, 0]
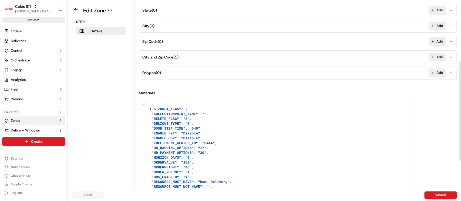
drag, startPoint x: 460, startPoint y: 98, endPoint x: 460, endPoint y: 159, distance: 61.3
click at [460, 159] on div at bounding box center [460, 112] width 2 height 100
click at [365, 62] on button "City and Zip Code ( 1 ) Add" at bounding box center [297, 57] width 315 height 13
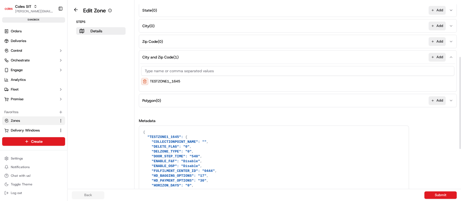
scroll to position [0, 0]
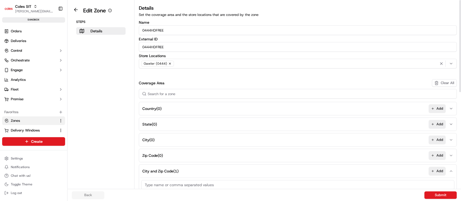
drag, startPoint x: 460, startPoint y: 94, endPoint x: 460, endPoint y: -21, distance: 114.8
click at [460, 0] on div at bounding box center [460, 46] width 2 height 92
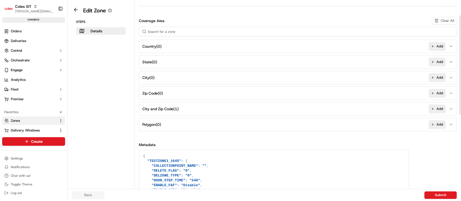
drag, startPoint x: 460, startPoint y: 86, endPoint x: 453, endPoint y: 89, distance: 7.6
click at [459, 89] on div at bounding box center [460, 65] width 2 height 100
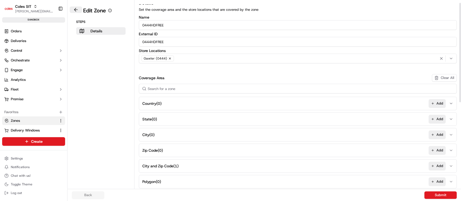
click at [75, 10] on button at bounding box center [76, 9] width 12 height 6
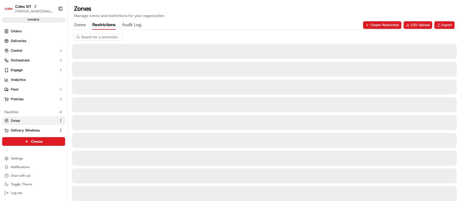
click at [105, 21] on button "Restrictions" at bounding box center [103, 25] width 23 height 9
click at [112, 36] on input at bounding box center [106, 37] width 65 height 8
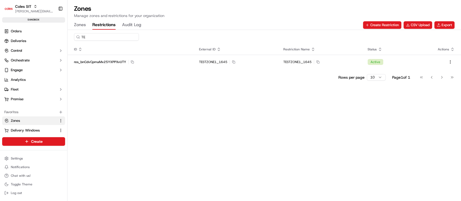
type input "T"
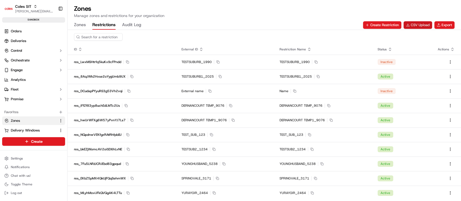
click at [420, 26] on button "CSV Upload" at bounding box center [418, 25] width 29 height 8
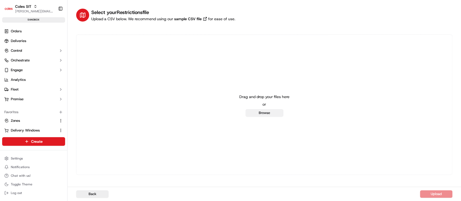
click at [270, 115] on button "Browse" at bounding box center [265, 113] width 38 height 8
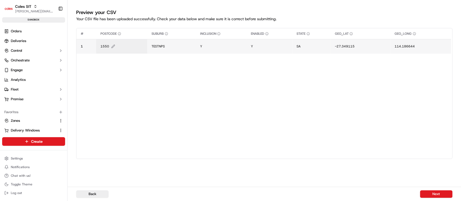
click at [104, 46] on span "1550" at bounding box center [104, 46] width 9 height 4
click at [104, 46] on div "1550" at bounding box center [132, 40] width 65 height 15
click at [110, 39] on input "1550" at bounding box center [133, 41] width 60 height 10
type input "0909"
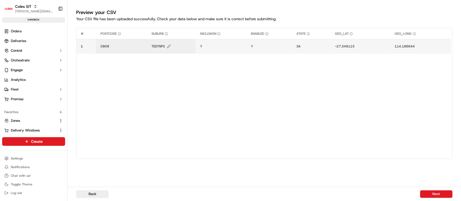
click at [158, 48] on span "TESTNPS" at bounding box center [158, 46] width 13 height 4
click at [158, 48] on div at bounding box center [230, 100] width 461 height 201
click at [167, 47] on icon "Edit SUBURB value" at bounding box center [169, 47] width 4 height 4
type input "TESTZONEPB"
click at [162, 47] on span "TESTZONEPB" at bounding box center [159, 46] width 19 height 4
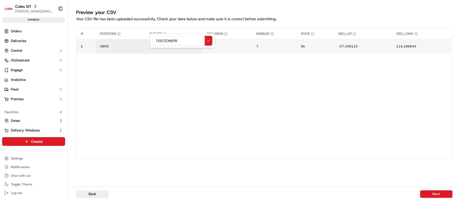
click at [162, 47] on div "TESTZONEPB" at bounding box center [182, 40] width 65 height 15
click at [165, 42] on input "TESTZONEPB" at bounding box center [182, 41] width 60 height 10
click at [211, 41] on button at bounding box center [209, 41] width 8 height 10
click at [436, 196] on button "Next" at bounding box center [436, 195] width 32 height 8
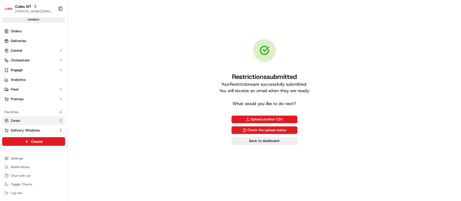
click at [34, 119] on link "Zones" at bounding box center [30, 121] width 52 height 5
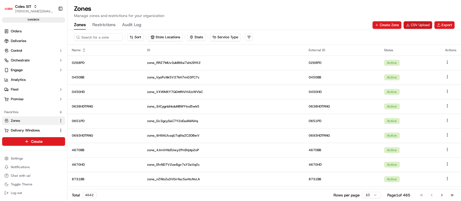
click at [422, 24] on button "CSV Upload" at bounding box center [418, 25] width 29 height 8
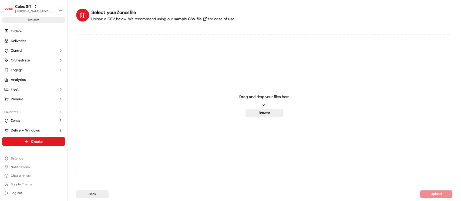
click at [271, 119] on div "Drag and drop your files here or Browse" at bounding box center [264, 105] width 376 height 141
click at [268, 111] on button "Browse" at bounding box center [265, 113] width 38 height 8
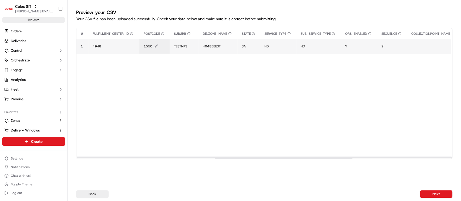
click at [149, 44] on span "1550" at bounding box center [148, 46] width 9 height 4
click at [149, 44] on input "1550" at bounding box center [176, 41] width 60 height 10
type input "0909"
click at [179, 46] on span "TESTNPS" at bounding box center [180, 46] width 13 height 4
click at [179, 46] on div "TESTNPS" at bounding box center [206, 40] width 65 height 15
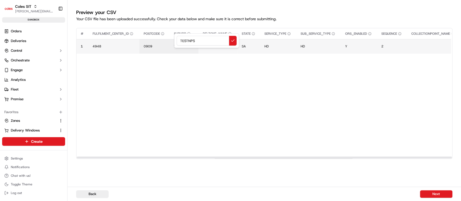
click at [191, 43] on input "TESTNPS" at bounding box center [207, 41] width 60 height 10
type input "TESTZONEPB"
click at [98, 46] on span "4948" at bounding box center [96, 46] width 9 height 4
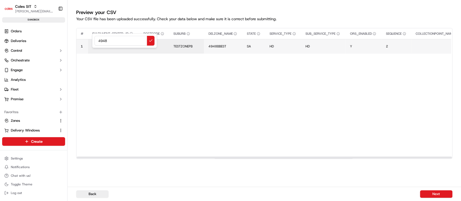
click at [98, 46] on div "4948" at bounding box center [124, 40] width 65 height 15
click at [106, 43] on input "4948" at bounding box center [125, 41] width 60 height 10
type input "0444"
click at [216, 44] on td "4948BBEST" at bounding box center [223, 46] width 39 height 15
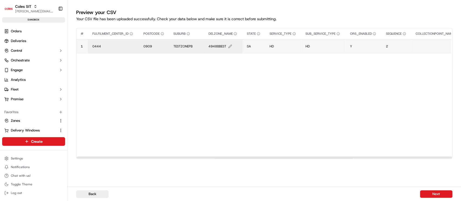
click at [223, 45] on span "4948BBEST" at bounding box center [217, 46] width 18 height 4
click at [223, 45] on input "4948BBEST" at bounding box center [241, 41] width 60 height 10
type input "0444HDZONE"
click at [434, 193] on button "Next" at bounding box center [436, 195] width 32 height 8
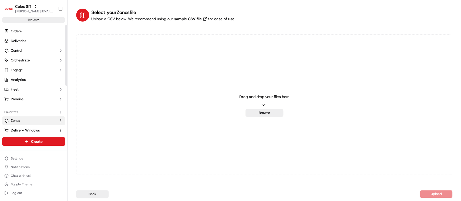
click at [18, 120] on span "Zones" at bounding box center [15, 121] width 9 height 5
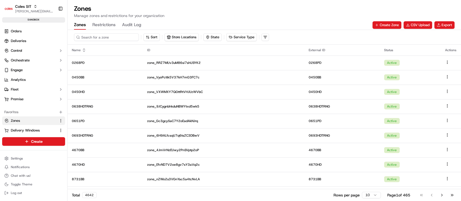
click at [95, 35] on input at bounding box center [106, 37] width 65 height 8
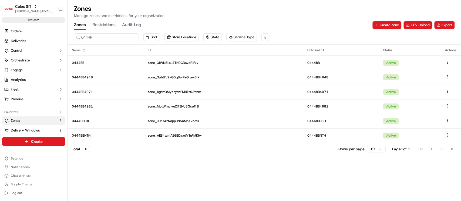
type input "0444HD"
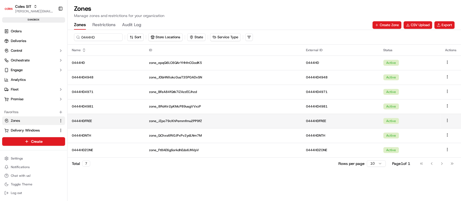
click at [109, 120] on p "0444HDFREE" at bounding box center [106, 121] width 69 height 4
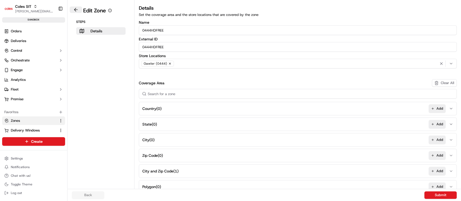
click at [79, 8] on button at bounding box center [76, 9] width 12 height 6
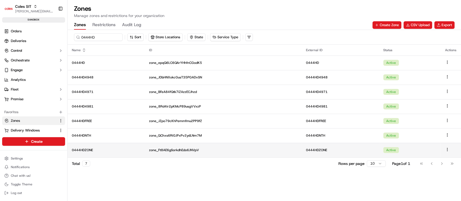
click at [112, 152] on p "0444HDZONE" at bounding box center [106, 150] width 69 height 4
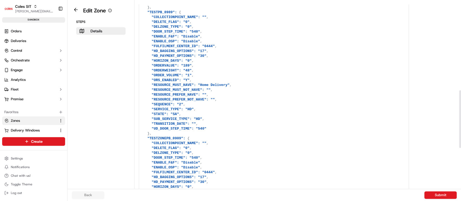
scroll to position [420, 0]
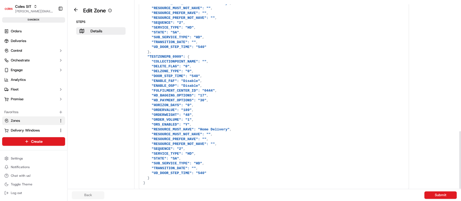
drag, startPoint x: 460, startPoint y: 109, endPoint x: 460, endPoint y: 197, distance: 88.0
click at [460, 189] on div at bounding box center [460, 94] width 2 height 189
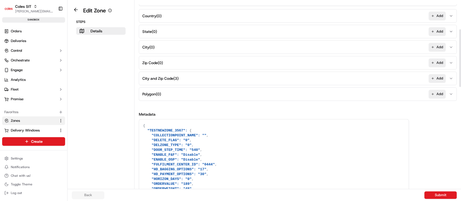
scroll to position [94, 0]
drag, startPoint x: 460, startPoint y: 165, endPoint x: 460, endPoint y: 63, distance: 102.1
click at [460, 63] on div at bounding box center [460, 58] width 2 height 58
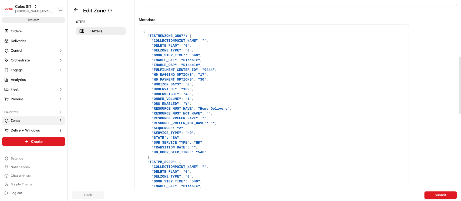
scroll to position [176, 0]
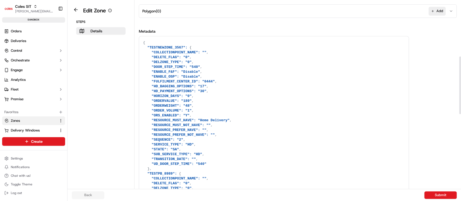
drag, startPoint x: 460, startPoint y: 125, endPoint x: 460, endPoint y: 84, distance: 40.8
click at [460, 84] on div at bounding box center [460, 94] width 2 height 189
